Goal: Task Accomplishment & Management: Complete application form

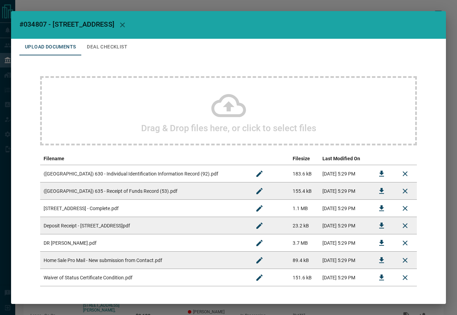
click at [30, 21] on span "#034807 - [STREET_ADDRESS]" at bounding box center [66, 24] width 95 height 8
copy span "034807"
click at [373, 207] on button "Download" at bounding box center [381, 208] width 17 height 17
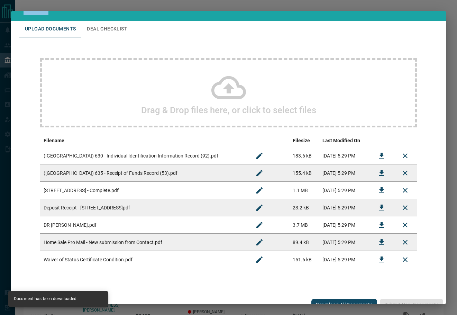
scroll to position [28, 0]
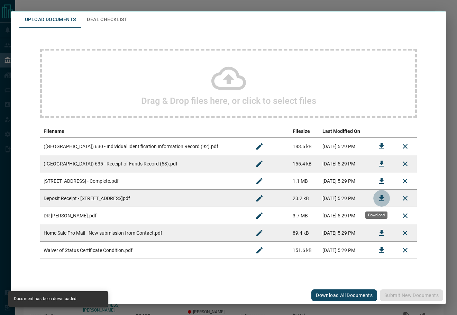
click at [379, 198] on icon "Download" at bounding box center [381, 198] width 5 height 6
click at [94, 18] on button "Deal Checklist" at bounding box center [107, 19] width 52 height 17
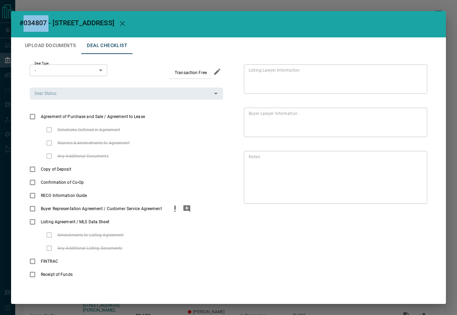
scroll to position [1, 0]
click at [71, 97] on input "Deal Status" at bounding box center [121, 94] width 178 height 8
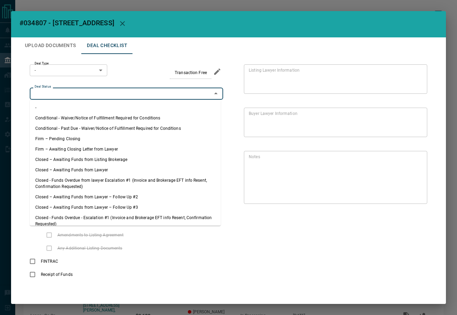
click at [81, 140] on li "Firm – Pending Closing" at bounding box center [125, 138] width 191 height 10
type input "**********"
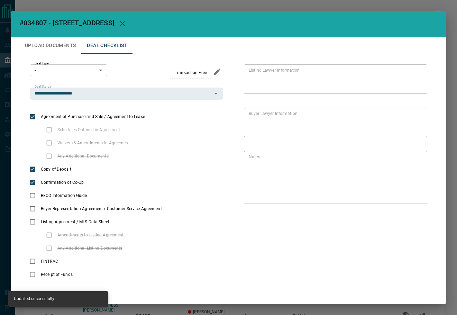
click at [77, 77] on div "Deal Type - * ​" at bounding box center [68, 71] width 77 height 15
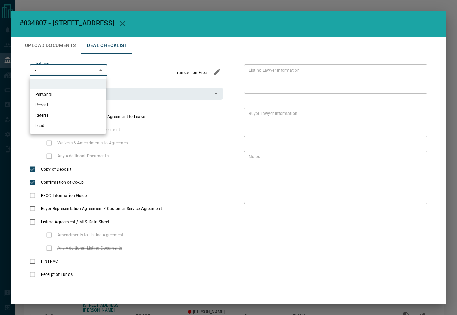
click at [77, 71] on body "Lead Transfers Leads Deals Listings Campaigns Quota Rules Agent Quotas Admin Mo…" at bounding box center [228, 185] width 457 height 371
click at [66, 94] on li "Personal" at bounding box center [68, 94] width 76 height 10
type input "*"
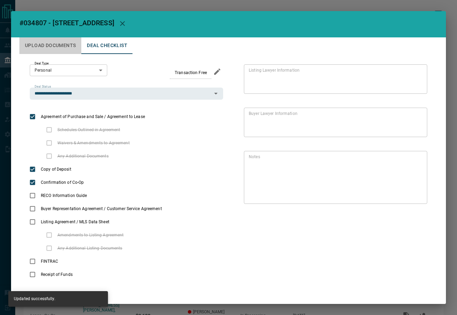
click at [62, 48] on button "Upload Documents" at bounding box center [50, 45] width 62 height 17
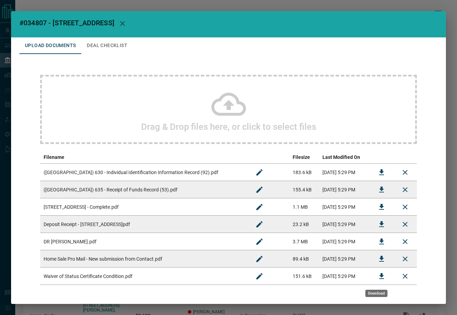
click at [377, 272] on icon "Download" at bounding box center [381, 276] width 8 height 8
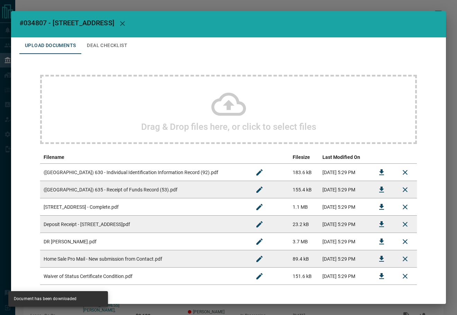
click at [377, 257] on icon "Download" at bounding box center [381, 258] width 8 height 8
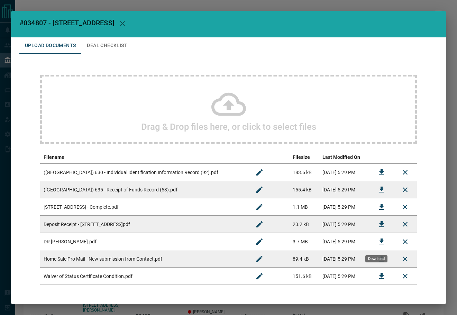
click at [378, 242] on icon "Download" at bounding box center [381, 241] width 8 height 8
click at [111, 42] on button "Deal Checklist" at bounding box center [107, 45] width 52 height 17
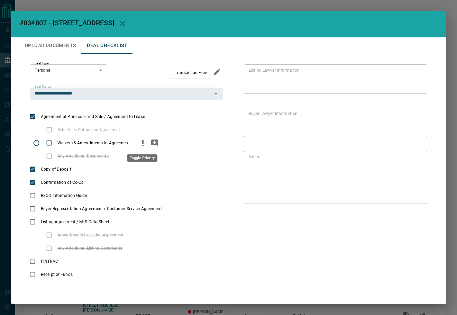
drag, startPoint x: 141, startPoint y: 146, endPoint x: 155, endPoint y: 146, distance: 13.1
click at [142, 146] on circle "priority" at bounding box center [142, 145] width 1 height 1
click at [155, 146] on icon "add note" at bounding box center [154, 143] width 8 height 8
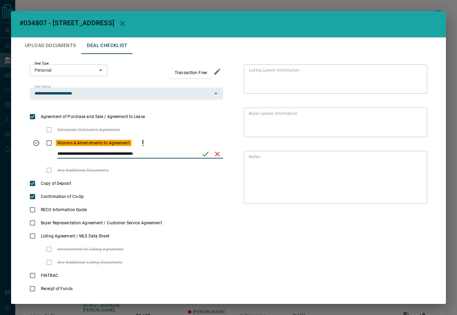
type input "**********"
click at [201, 150] on icon "save" at bounding box center [205, 154] width 8 height 8
click at [49, 47] on button "Upload Documents" at bounding box center [50, 45] width 62 height 17
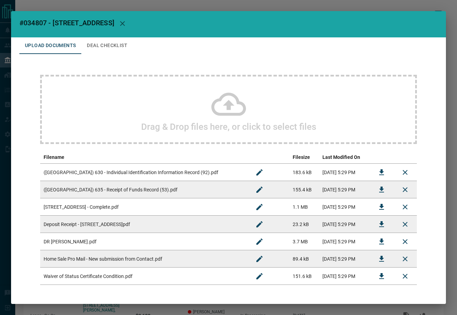
click at [377, 170] on icon "Download" at bounding box center [381, 172] width 8 height 8
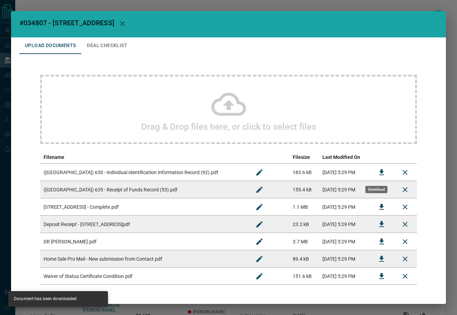
click at [372, 186] on div "Download" at bounding box center [376, 189] width 22 height 7
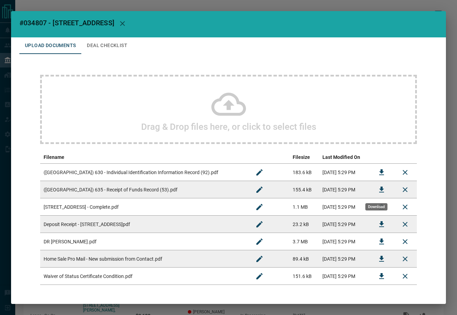
click at [377, 190] on icon "Download" at bounding box center [381, 189] width 8 height 8
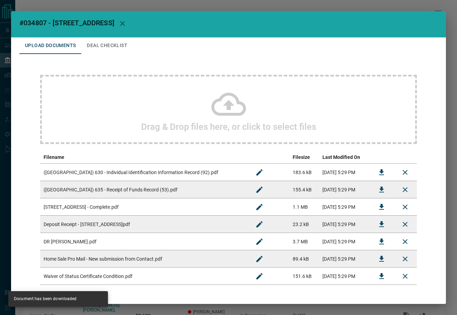
click at [103, 45] on button "Deal Checklist" at bounding box center [107, 45] width 52 height 17
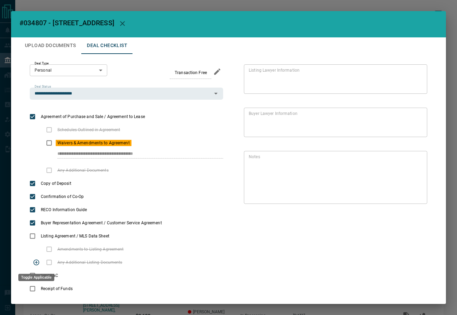
click at [30, 275] on div "Toggle Applicable" at bounding box center [36, 276] width 36 height 7
click at [85, 290] on icon "priority" at bounding box center [86, 288] width 8 height 8
click at [95, 290] on icon "add note" at bounding box center [97, 288] width 7 height 7
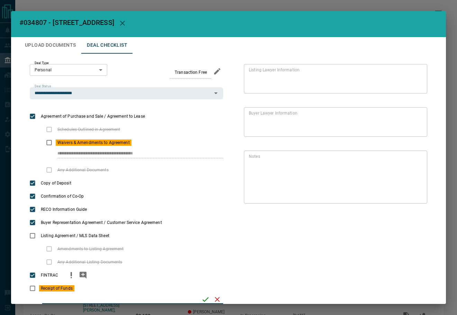
scroll to position [30, 0]
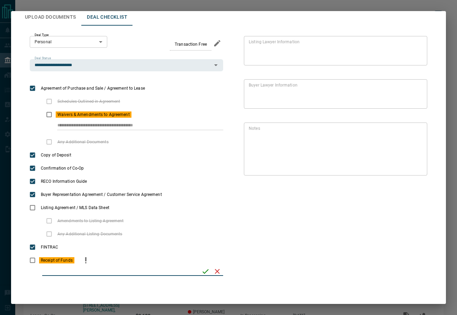
click at [69, 267] on input "checklist input" at bounding box center [119, 271] width 155 height 9
type input "**********"
click at [201, 272] on icon "save" at bounding box center [205, 271] width 8 height 8
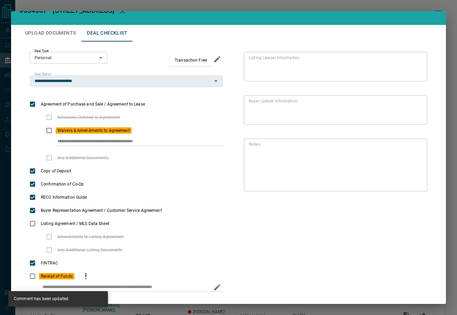
scroll to position [0, 0]
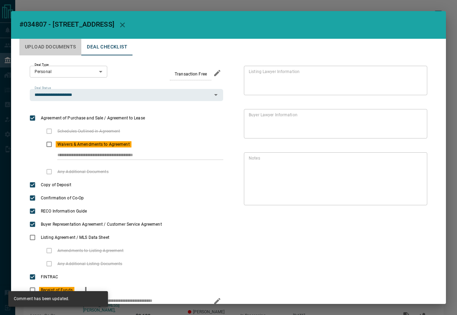
click at [62, 42] on button "Upload Documents" at bounding box center [50, 47] width 62 height 17
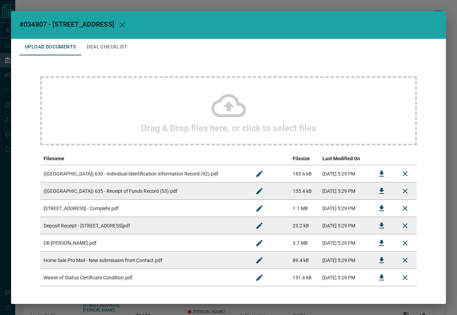
click at [136, 93] on div "Drag & Drop files here, or click to select files" at bounding box center [228, 110] width 377 height 69
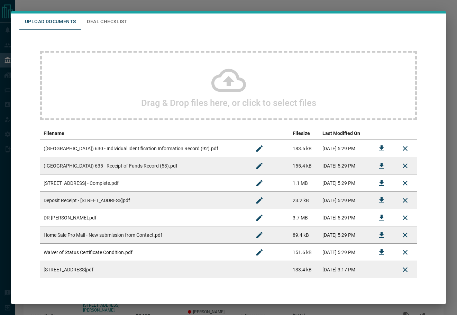
scroll to position [45, 0]
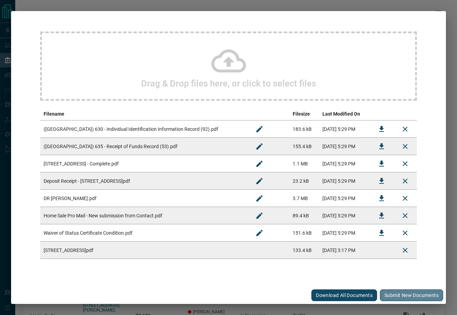
click at [391, 292] on button "Submit new documents" at bounding box center [411, 295] width 63 height 12
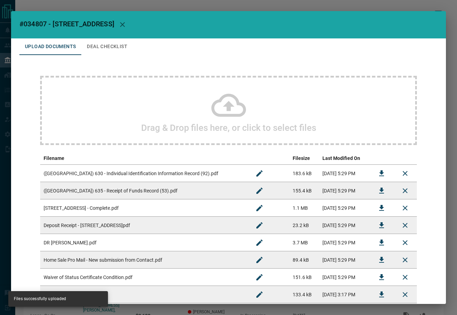
scroll to position [0, 0]
click at [117, 53] on button "Deal Checklist" at bounding box center [107, 47] width 52 height 17
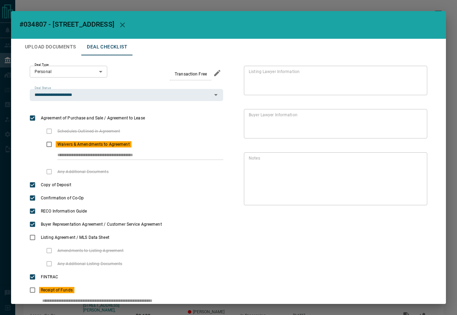
drag, startPoint x: 54, startPoint y: 155, endPoint x: 158, endPoint y: 51, distance: 147.2
click at [194, 147] on div "**********" at bounding box center [126, 151] width 193 height 27
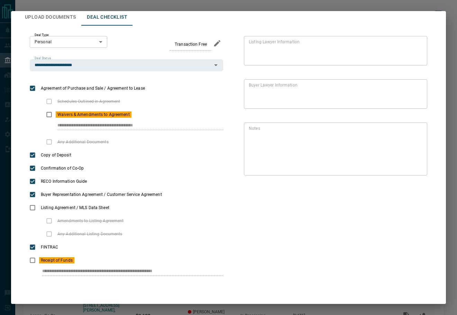
drag, startPoint x: 40, startPoint y: 272, endPoint x: 263, endPoint y: 213, distance: 230.5
click at [260, 257] on div "**********" at bounding box center [228, 159] width 418 height 266
